Goal: Information Seeking & Learning: Find contact information

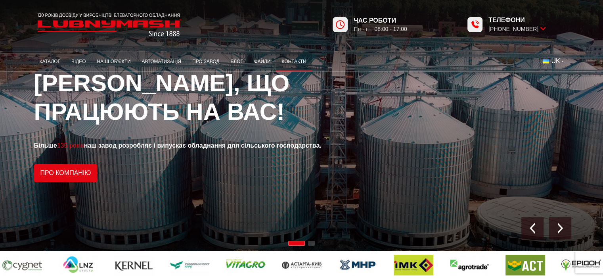
click at [300, 60] on link "Контакти" at bounding box center [294, 61] width 36 height 15
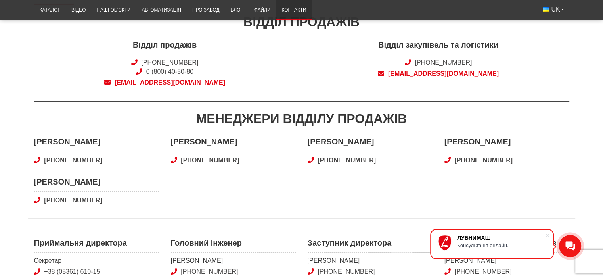
scroll to position [79, 0]
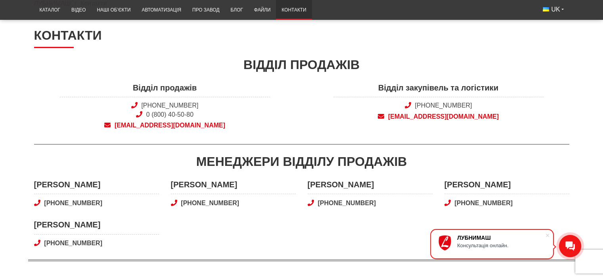
drag, startPoint x: 484, startPoint y: 102, endPoint x: 414, endPoint y: 105, distance: 69.9
click at [414, 105] on span "[PHONE_NUMBER]" at bounding box center [438, 105] width 210 height 9
copy link "[PHONE_NUMBER]"
click at [444, 153] on div "Менеджери відділу продажів" at bounding box center [301, 162] width 535 height 18
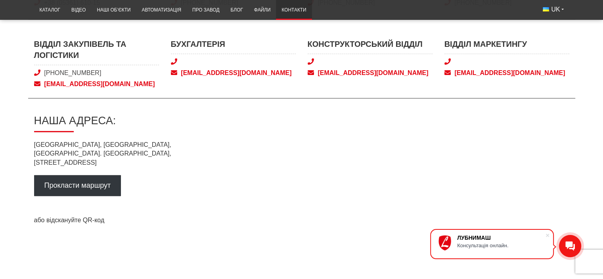
scroll to position [357, 0]
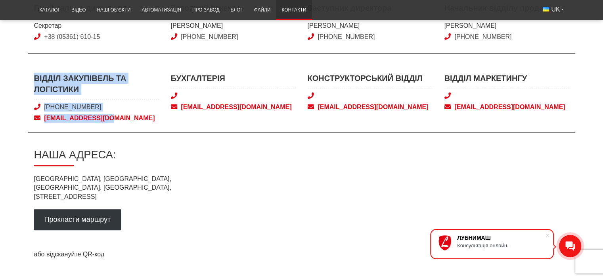
drag, startPoint x: 23, startPoint y: 76, endPoint x: 124, endPoint y: 120, distance: 110.1
click at [124, 120] on main "Контакти Відділ продажів Відділ продажів +38 (050) 308-41-99 0 (800) 40-50-80 s…" at bounding box center [301, 68] width 603 height 636
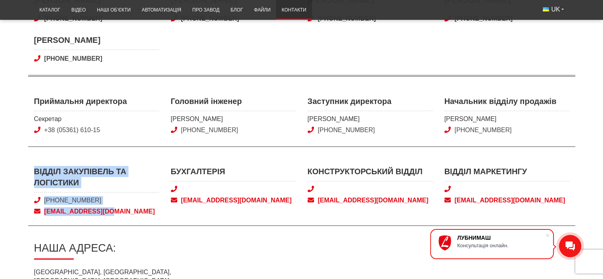
scroll to position [278, 0]
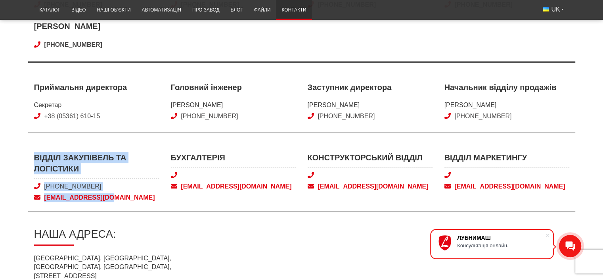
copy div "Відділ закупівель та логістики +38 (050) 580 22 36 snab@lubnymash.com"
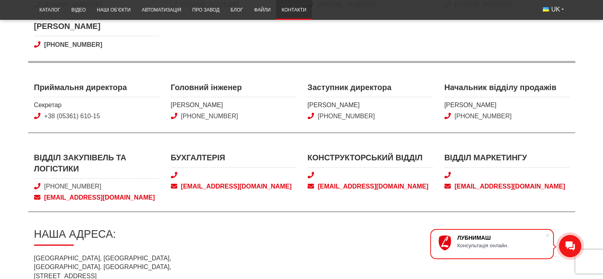
click at [304, 209] on div "Відділ закупівель та логістики +38 (050) 580 22 36 snab@lubnymash.com Бухгалтер…" at bounding box center [301, 182] width 547 height 60
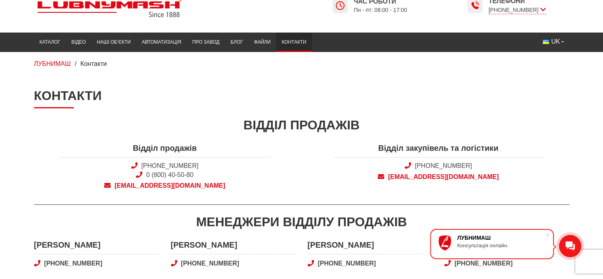
scroll to position [0, 0]
